Goal: Check status: Check status

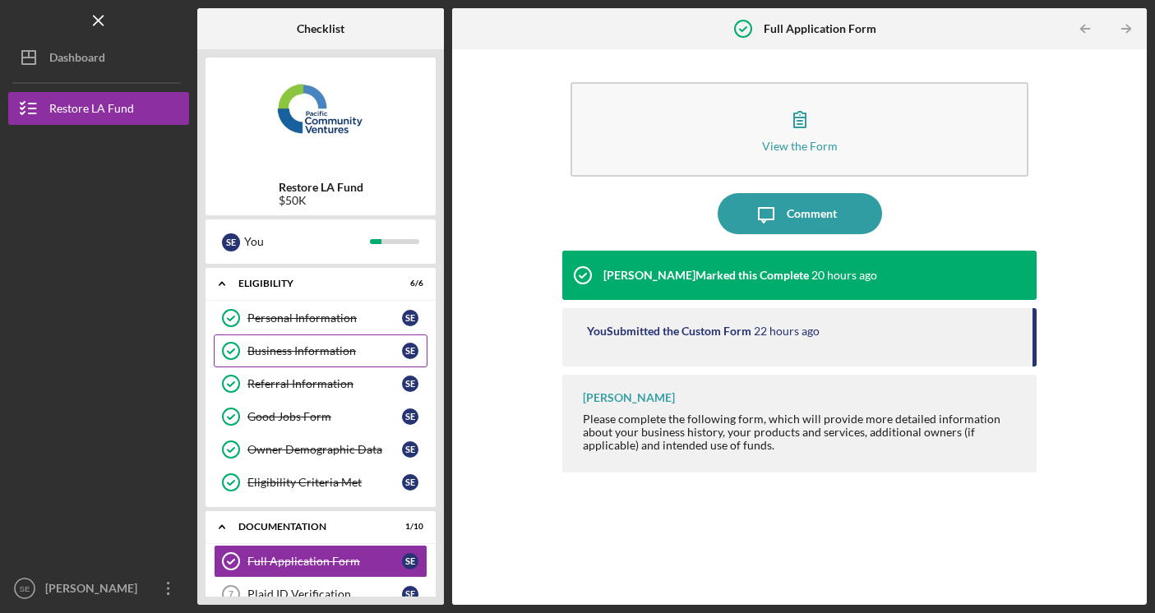
click at [323, 342] on link "Business Information Business Information S E" at bounding box center [321, 350] width 214 height 33
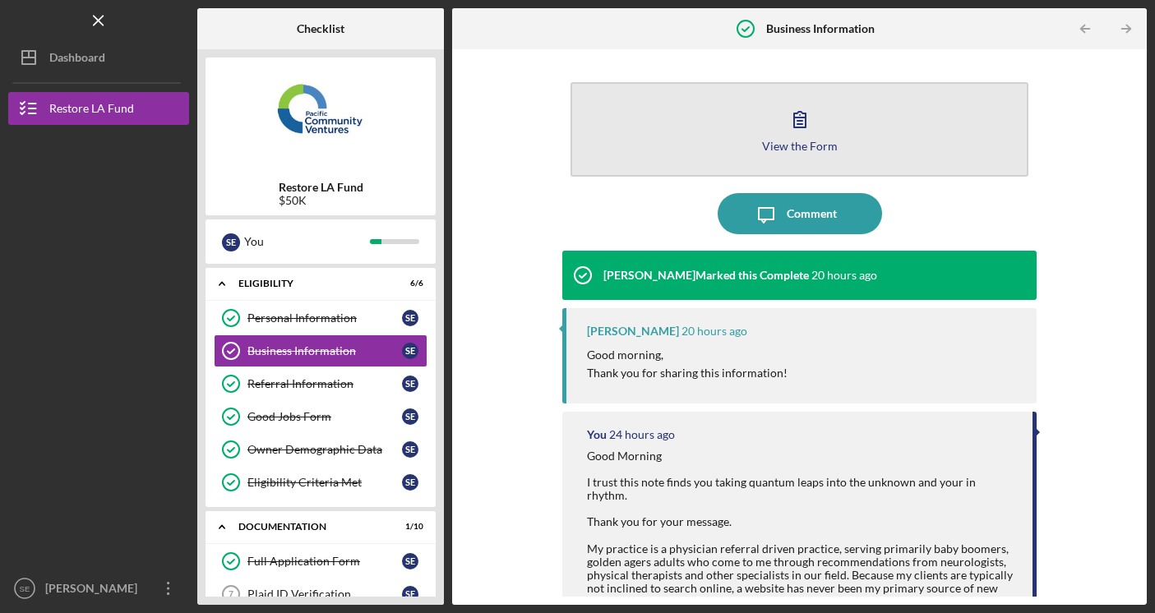
click at [679, 145] on button "View the Form Form" at bounding box center [799, 129] width 459 height 94
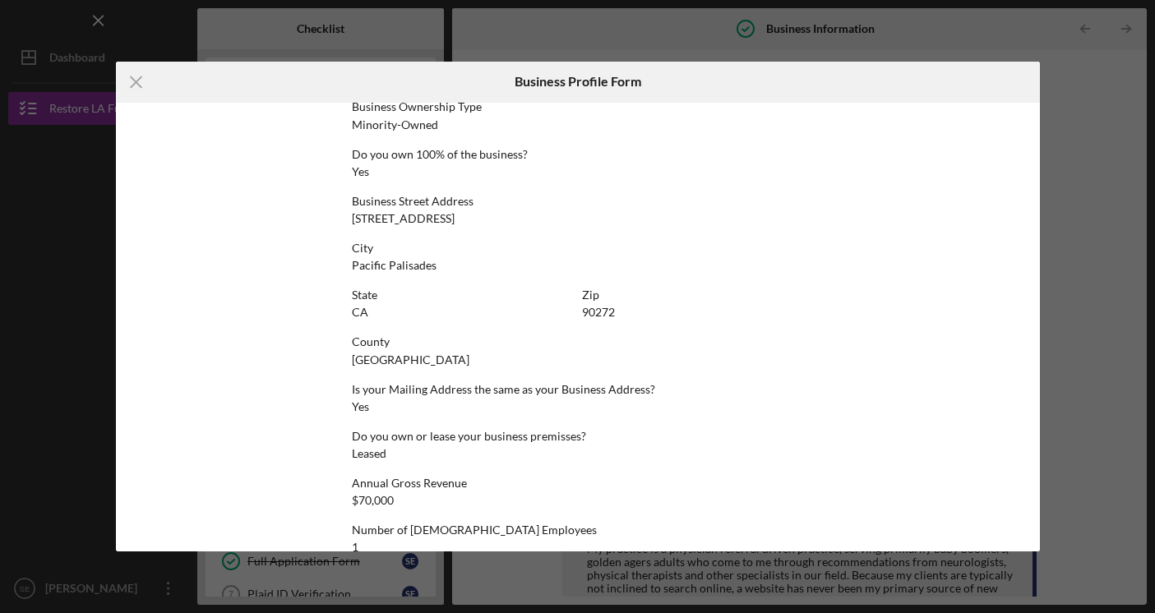
scroll to position [616, 0]
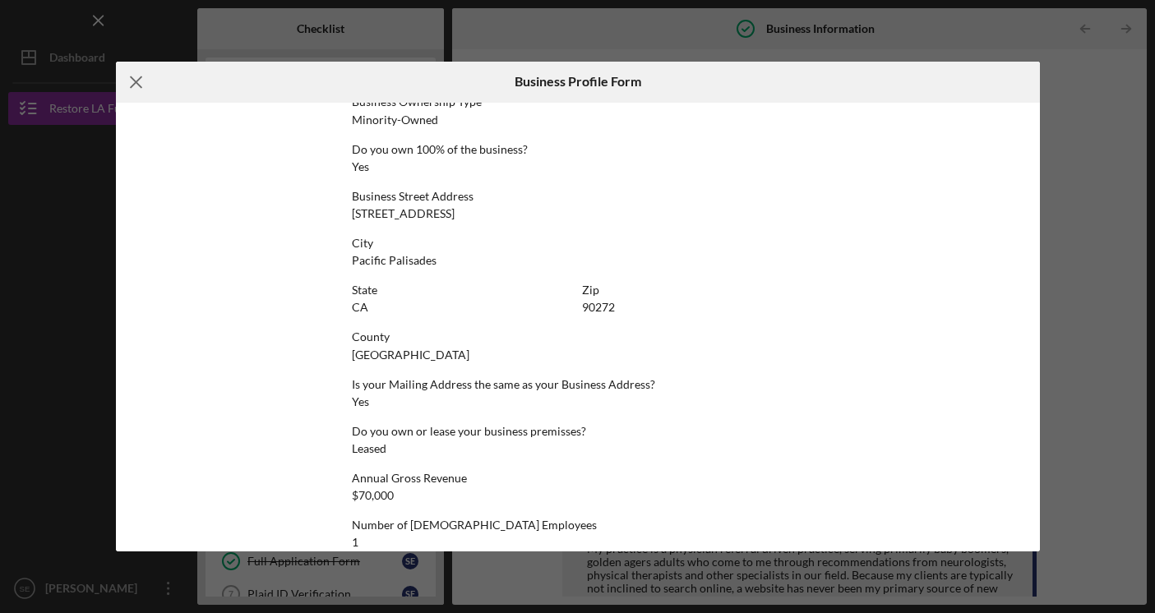
click at [131, 76] on line at bounding box center [136, 81] width 11 height 11
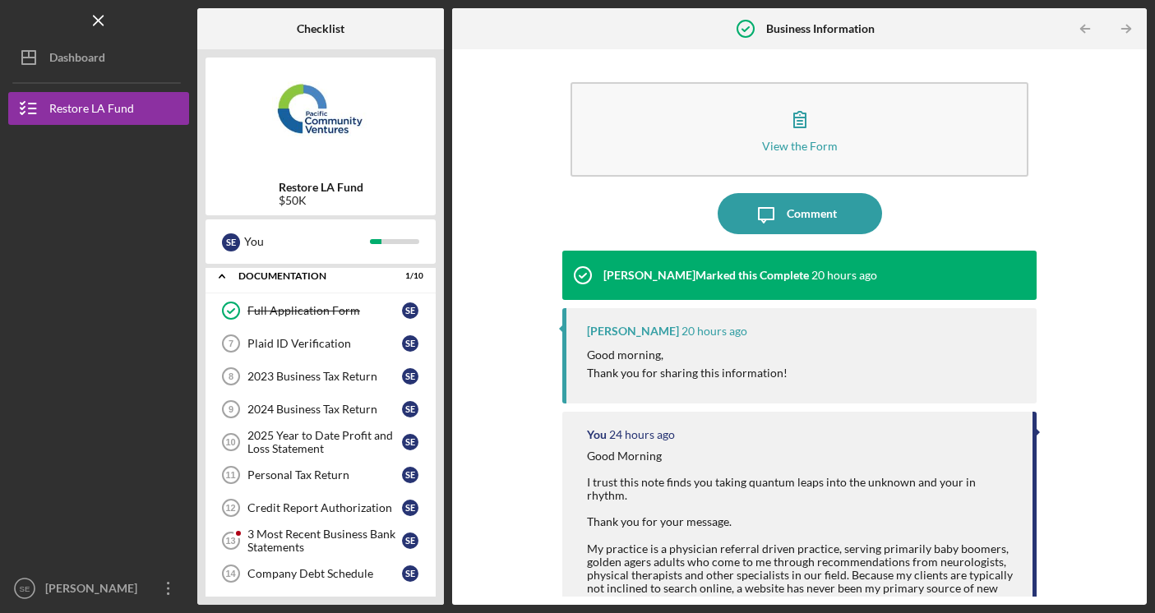
scroll to position [256, 0]
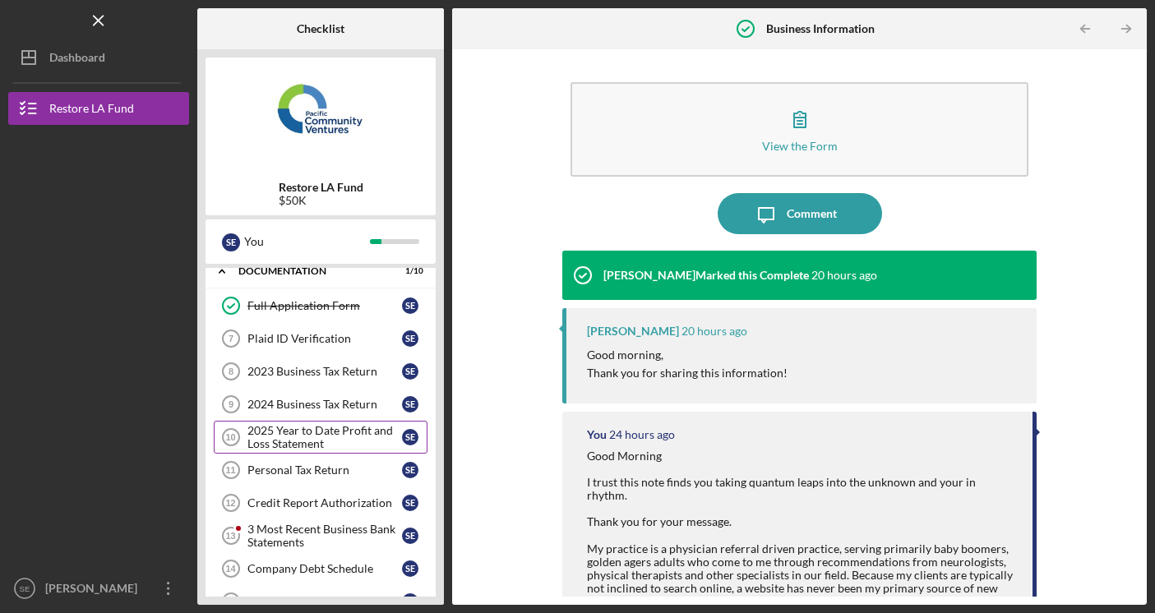
click at [324, 439] on div "2025 Year to Date Profit and Loss Statement" at bounding box center [324, 437] width 154 height 26
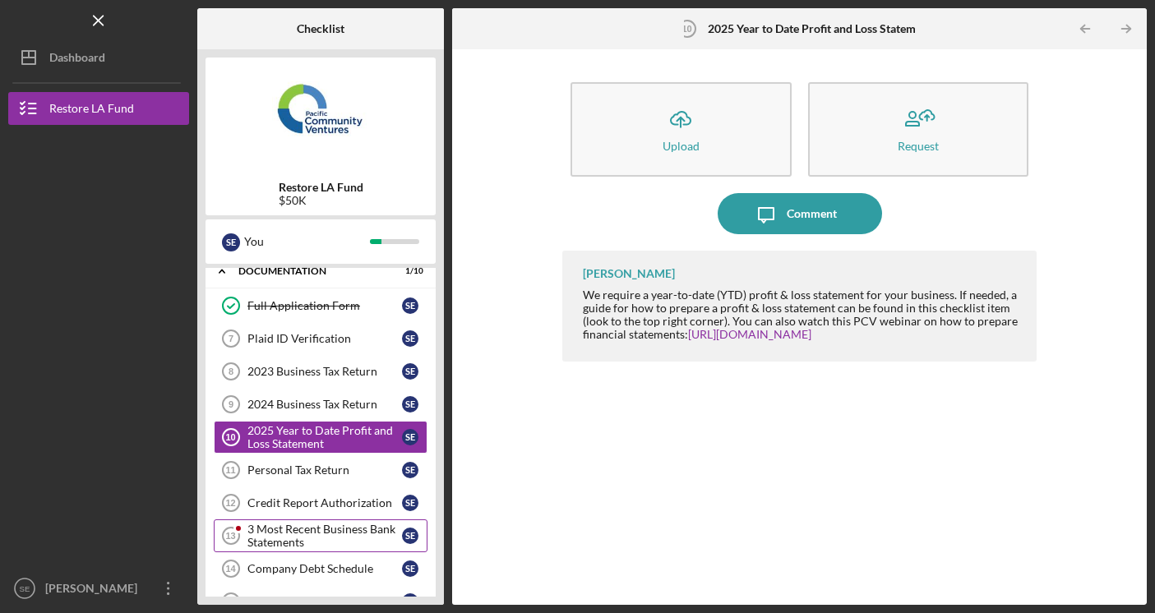
click at [318, 537] on div "3 Most Recent Business Bank Statements" at bounding box center [324, 536] width 154 height 26
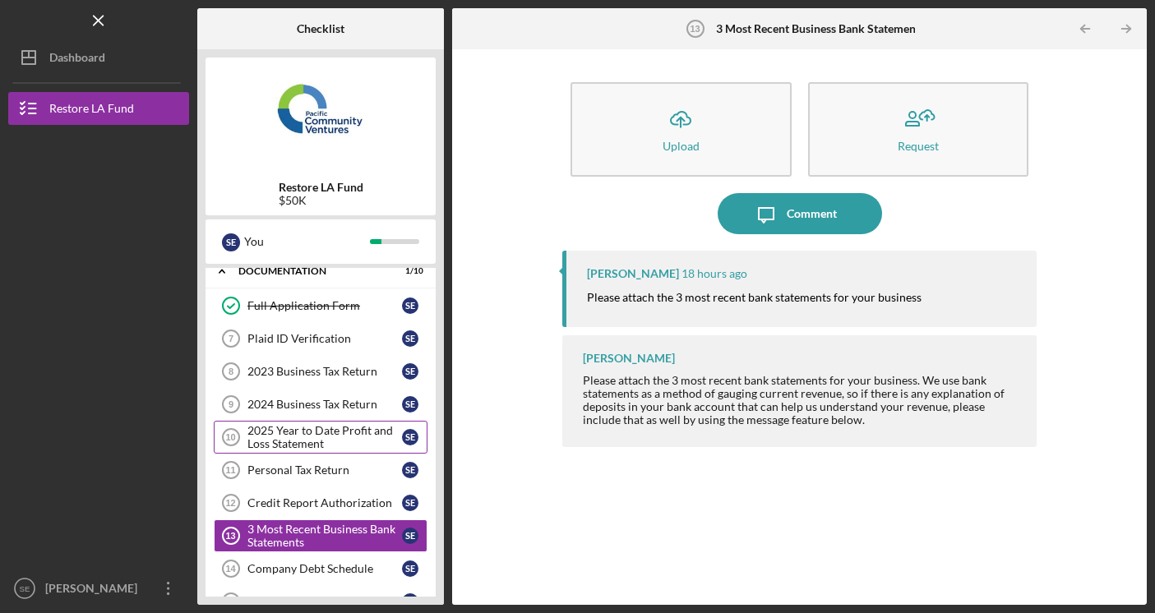
click at [292, 441] on div "2025 Year to Date Profit and Loss Statement" at bounding box center [324, 437] width 154 height 26
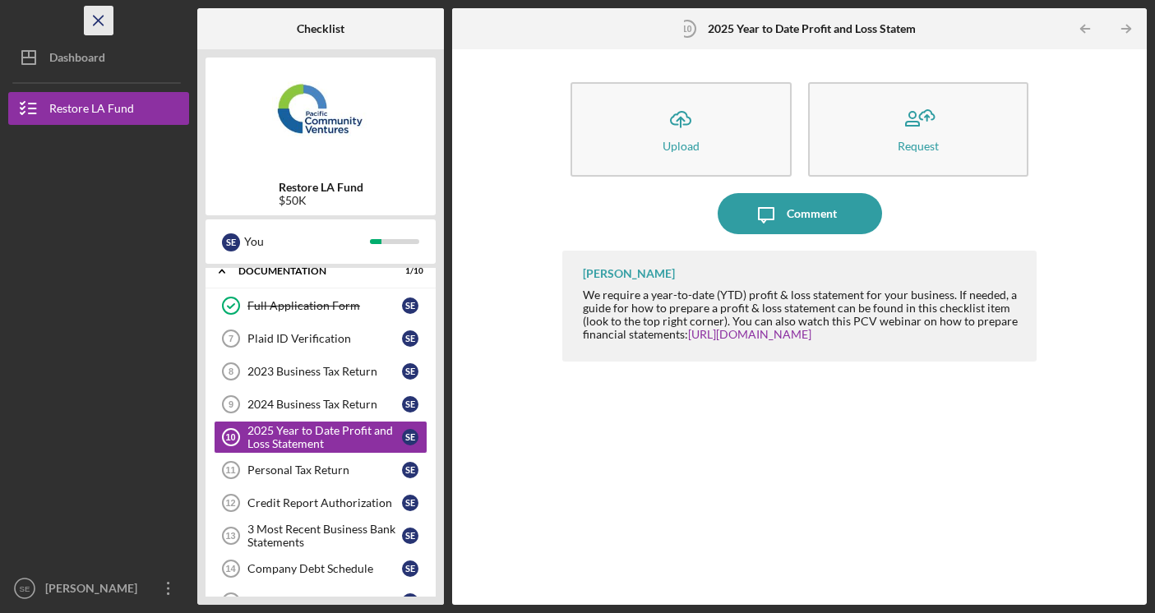
click at [100, 17] on icon "Icon/Menu Close" at bounding box center [99, 20] width 37 height 37
